Goal: Task Accomplishment & Management: Complete application form

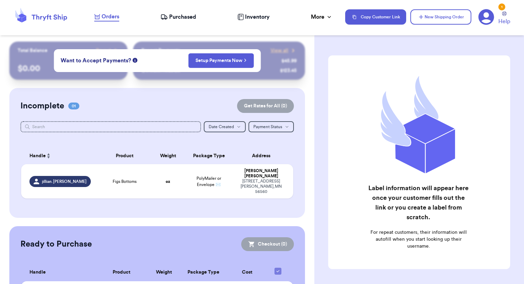
click at [181, 20] on span "Purchased" at bounding box center [182, 17] width 27 height 8
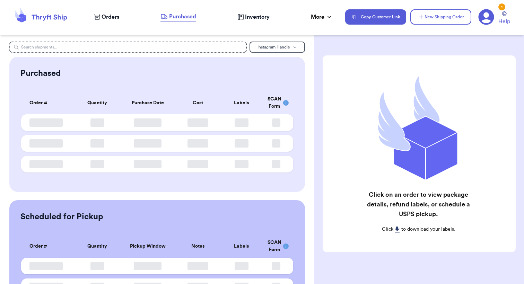
click at [106, 16] on span "Orders" at bounding box center [111, 17] width 18 height 8
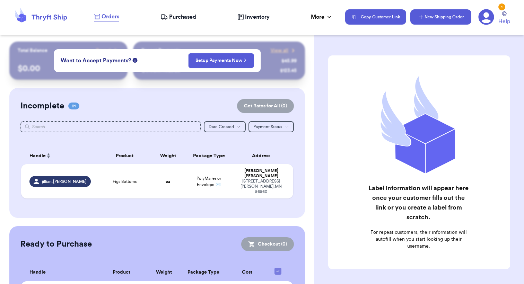
click at [433, 21] on button "New Shipping Order" at bounding box center [440, 16] width 61 height 15
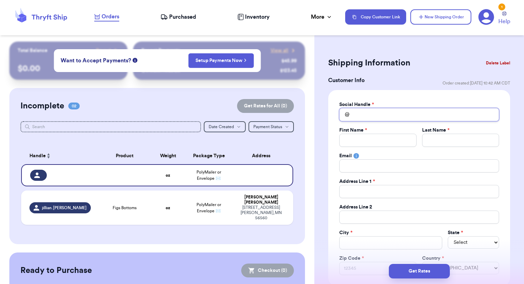
click at [387, 117] on input "Total Amount Paid" at bounding box center [419, 114] width 160 height 13
type input "k"
type input "ka"
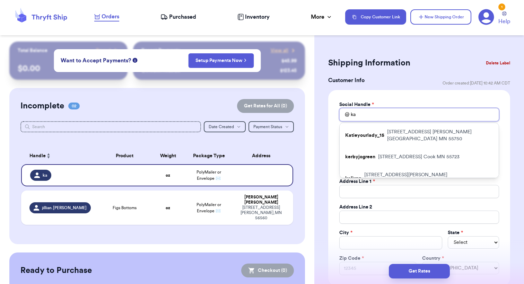
type input "kat"
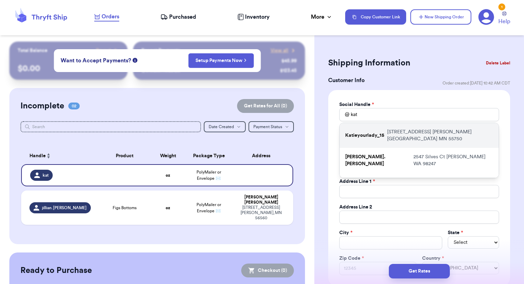
click at [424, 129] on p "[STREET_ADDRESS][PERSON_NAME]" at bounding box center [440, 136] width 106 height 14
type input "Katieyourlady_15"
type input "[PERSON_NAME]"
type input "[EMAIL_ADDRESS][DOMAIN_NAME]"
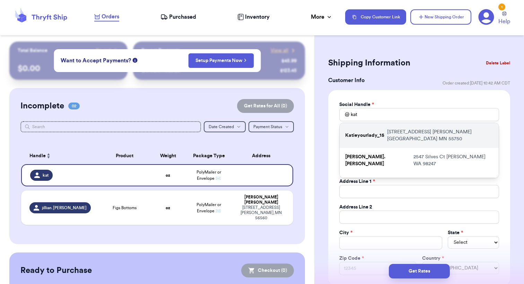
type input "[STREET_ADDRESS]"
type input "[PERSON_NAME][GEOGRAPHIC_DATA]"
select select "MN"
type input "55750"
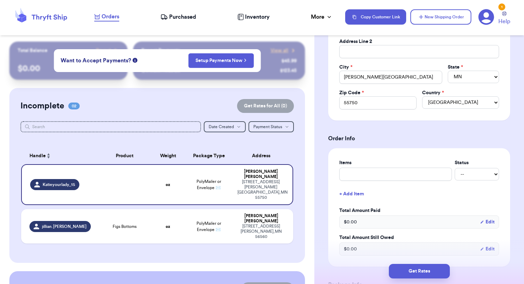
scroll to position [177, 0]
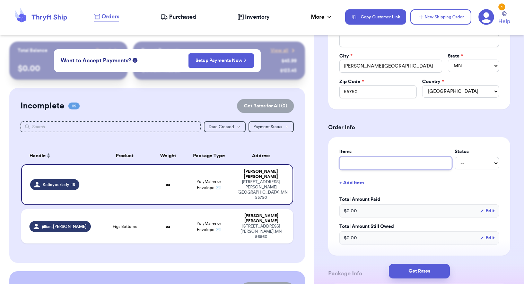
type input "F"
type input "Fa"
type input "Fab"
type input "Fabl"
type input "Fable"
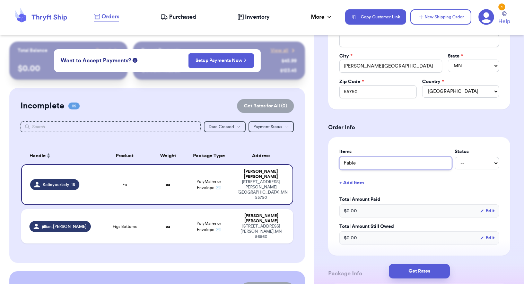
type input "Fablet"
type input "Fableti"
type input "Fabletic"
type input "Fabletics"
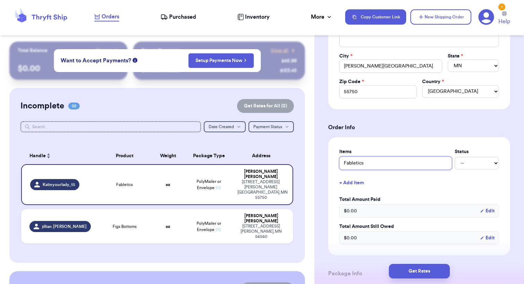
type input "Fabletics Q"
type input "Fabletics Qu"
type input "Fabletics Qui"
type input "Fabletics Quil"
type input "Fabletics Quilt"
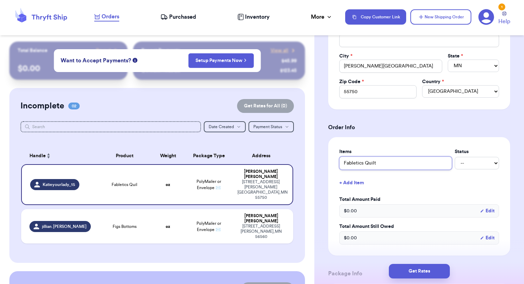
type input "Fabletics Quilte"
type input "Fabletics Quilted"
type input "Fabletics Quilted P"
type input "Fabletics Quilted Pa"
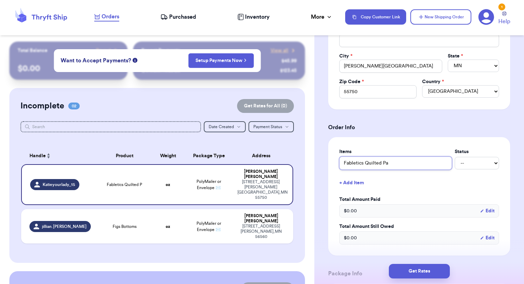
type input "Fabletics Quilted Pan"
type input "Fabletics Quilted Pant"
type input "Fabletics Quilted Pants"
click at [363, 181] on button "+ Add Item" at bounding box center [419, 182] width 165 height 15
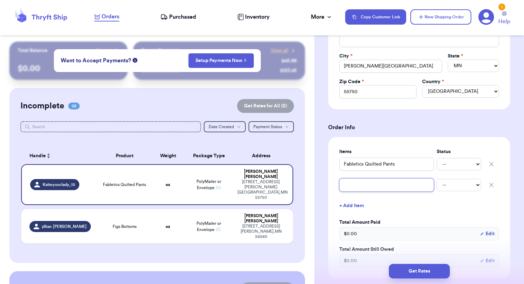
type input "S"
type input "Sk"
type input "Ski"
type input "Skim"
type input "Skims"
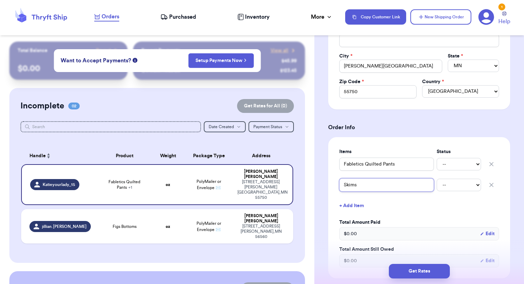
type input "Skims"
type input "Skims D"
type input "Skims Du"
type input "Skims Dup"
type input "Skims Dupe"
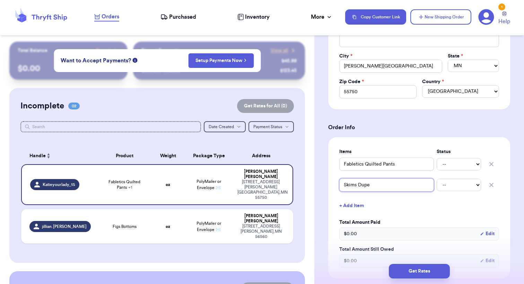
type input "Skims Dupe("
type input "Skims Dupe(?"
type input "Skims Dupe(?)"
type input "Skims Dupe(?) S"
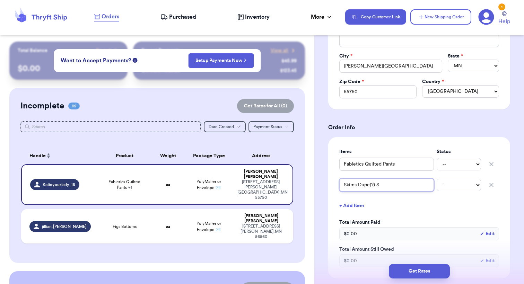
type input "Skims Dupe(?) Sc"
type input "Skims Dupe(?) Scu"
type input "Skims Dupe(?) Scul"
type input "Skims Dupe(?) Sculp"
type input "Skims Dupe(?) Sculpt"
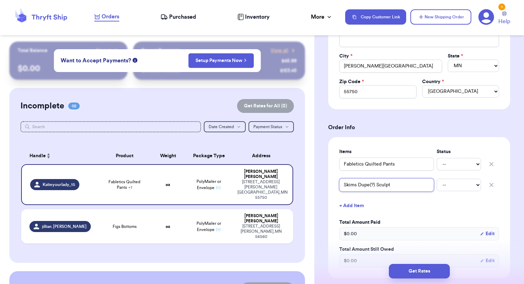
type input "Skims Dupe(?) Sculpt"
type input "Skims Dupe(?) Sculpt B"
type input "Skims Dupe(?) Sculpt Bo"
type input "Skims Dupe(?) Sculpt Bod"
type input "Skims Dupe(?) Sculpt Body"
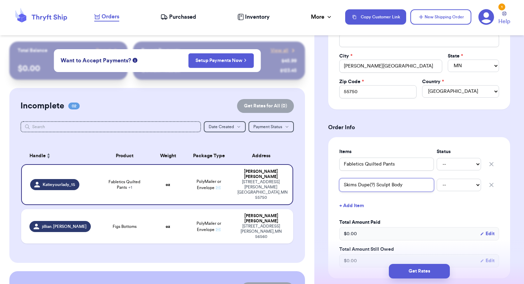
type input "Skims Dupe(?) Sculpt Bodys"
type input "Skims Dupe(?) Sculpt Bodysu"
type input "Skims Dupe(?) Sculpt Bodysui"
type input "Skims Dupe(?) Sculpt Bodysuit"
drag, startPoint x: 377, startPoint y: 183, endPoint x: 313, endPoint y: 175, distance: 64.6
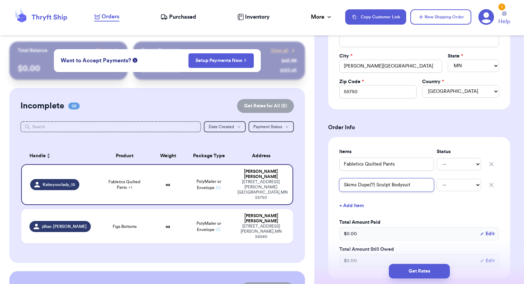
click at [313, 176] on div "Customer Link New Order Total Balance Payout $ 0.00 Recent Payments View all @ …" at bounding box center [262, 142] width 524 height 284
type input "Sculpt Bodysuit"
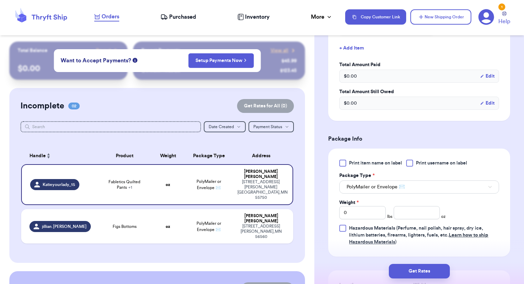
scroll to position [354, 0]
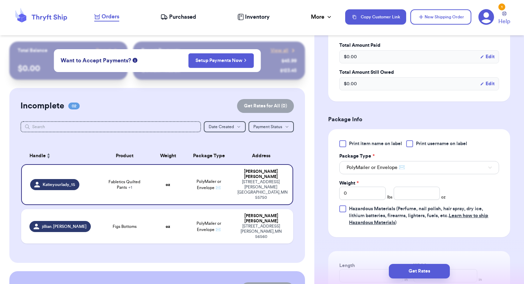
type input "Sculpt Bodysuit"
click at [365, 194] on input "0" at bounding box center [362, 193] width 46 height 13
type input "1"
click at [404, 194] on input "number" at bounding box center [417, 193] width 46 height 13
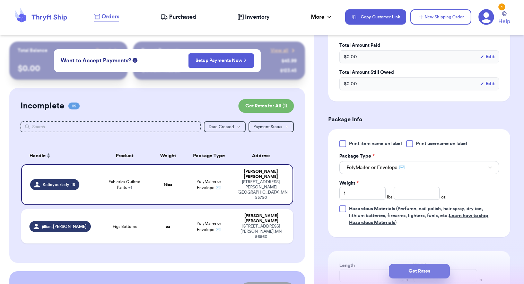
click at [414, 270] on button "Get Rates" at bounding box center [419, 271] width 61 height 15
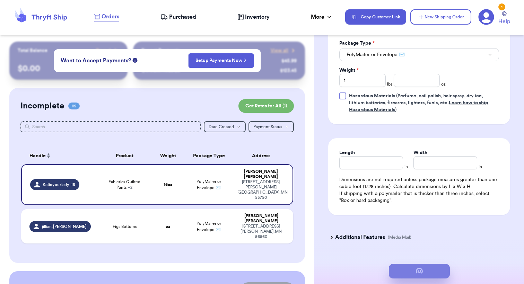
scroll to position [0, 0]
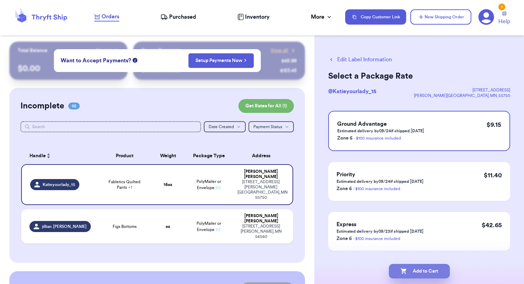
click at [415, 271] on button "Add to Cart" at bounding box center [419, 271] width 61 height 15
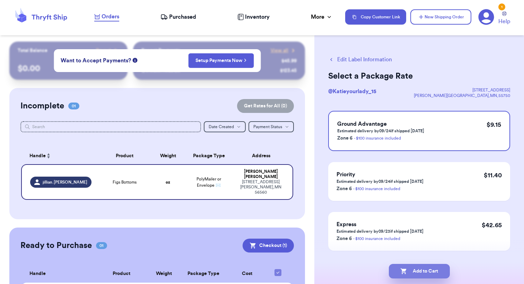
checkbox input "true"
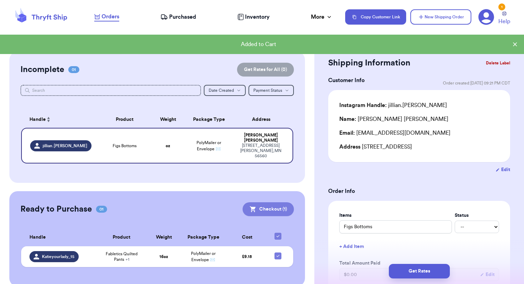
click at [269, 202] on button "Checkout ( 1 )" at bounding box center [268, 209] width 51 height 14
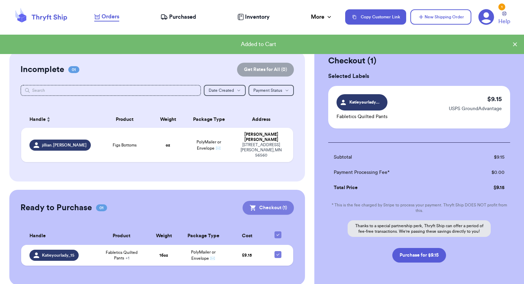
scroll to position [35, 0]
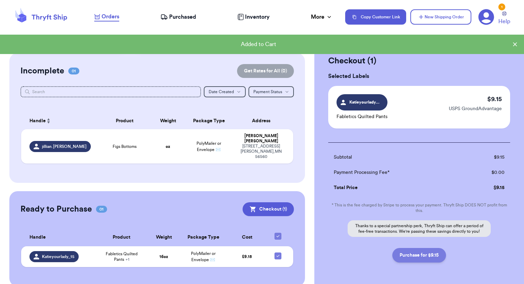
click at [419, 258] on button "Purchase for $9.15" at bounding box center [419, 255] width 54 height 15
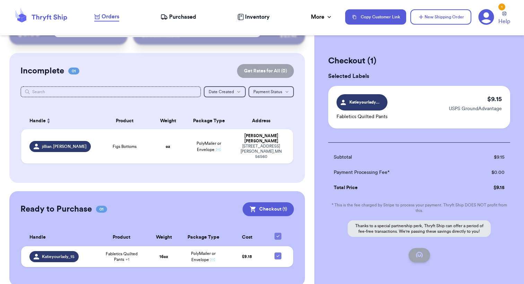
checkbox input "false"
checkbox input "true"
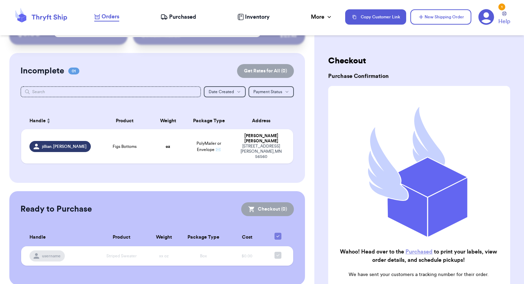
scroll to position [34, 0]
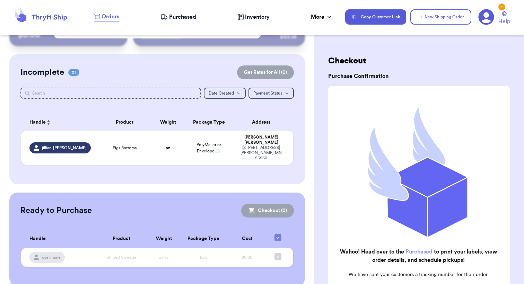
click at [177, 15] on span "Purchased" at bounding box center [182, 17] width 27 height 8
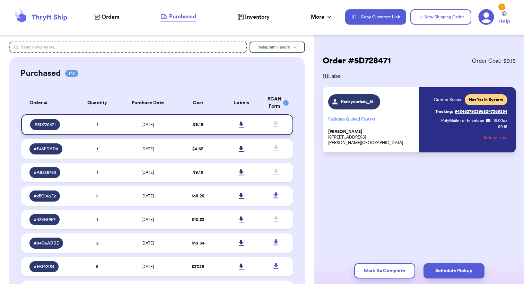
click at [242, 128] on icon at bounding box center [241, 125] width 5 height 6
